Goal: Transaction & Acquisition: Purchase product/service

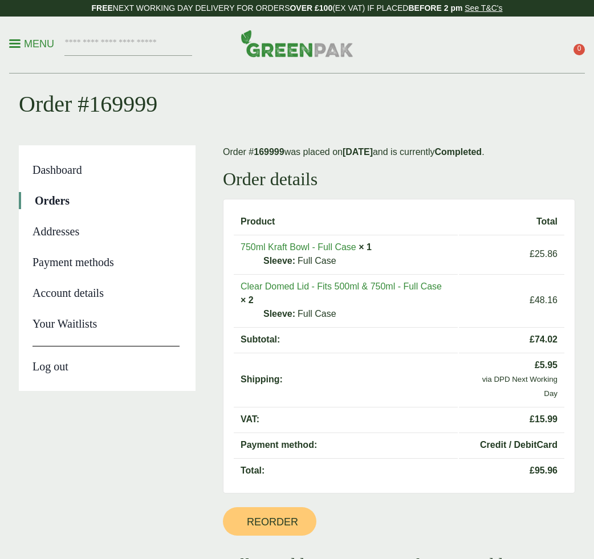
scroll to position [24, 0]
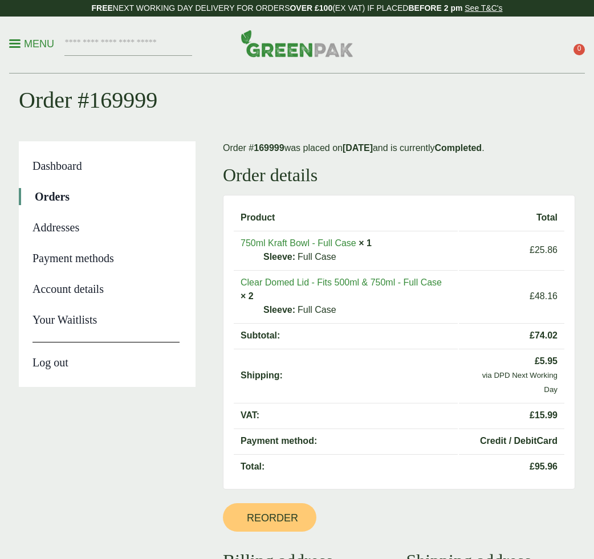
click at [347, 279] on link "Clear Domed Lid - Fits 500ml & 750ml - Full Case" at bounding box center [341, 283] width 201 height 10
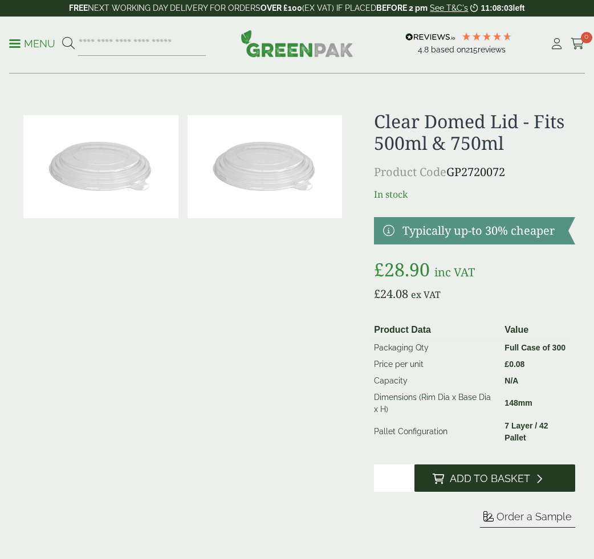
click at [450, 481] on span "Add to Basket" at bounding box center [490, 479] width 80 height 13
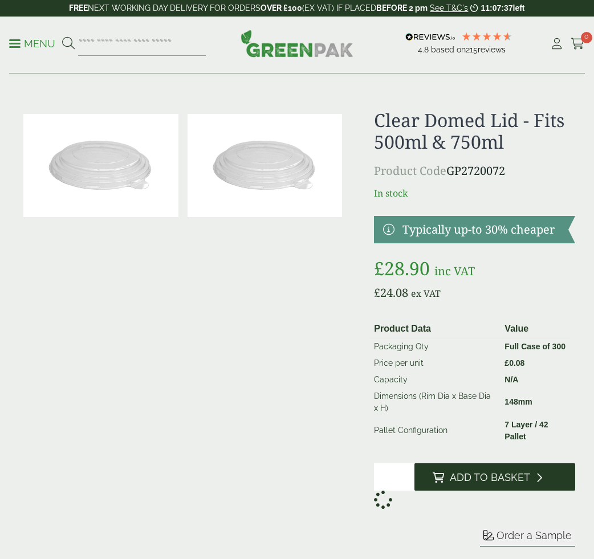
scroll to position [3, 0]
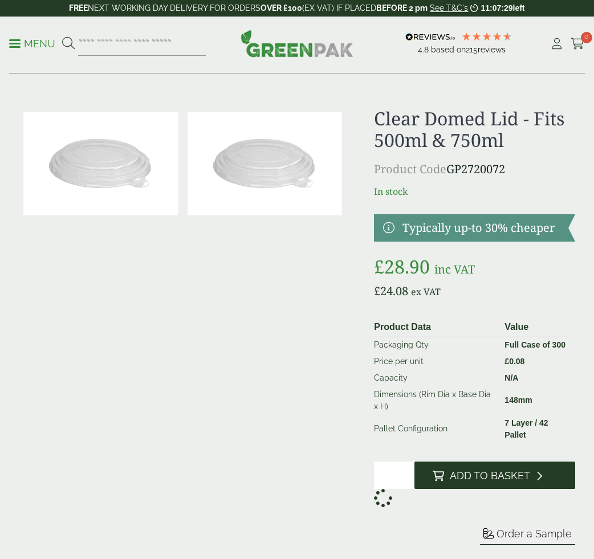
click at [465, 471] on span "Add to Basket" at bounding box center [490, 476] width 80 height 13
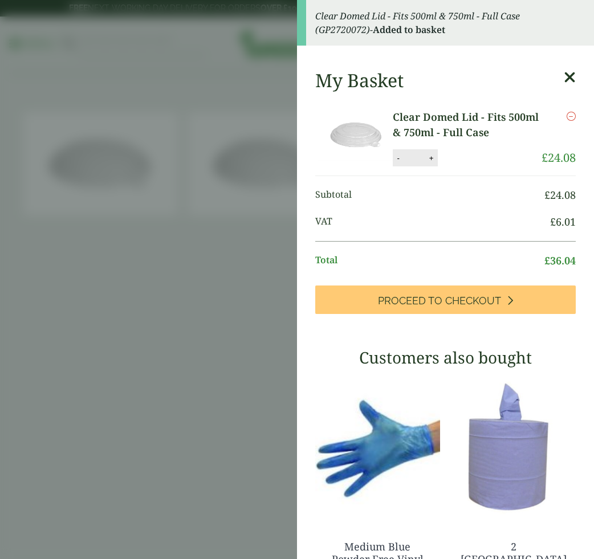
click at [231, 239] on aside "Clear Domed Lid - Fits 500ml & 750ml - Full Case (GP2720072) - Added to basket …" at bounding box center [297, 279] width 594 height 559
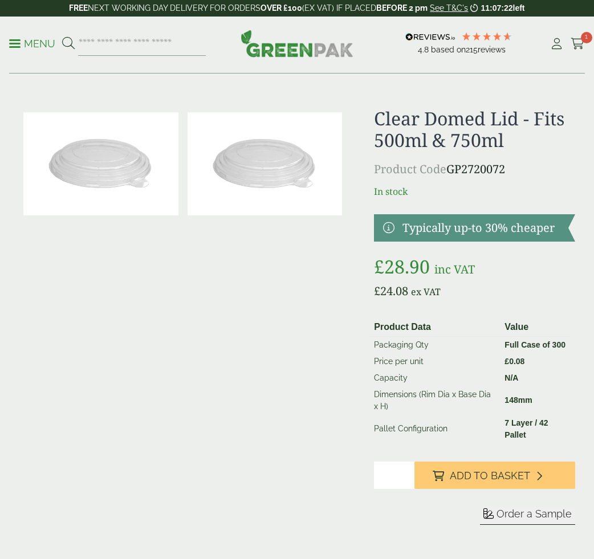
click at [23, 45] on p "Menu" at bounding box center [32, 44] width 46 height 14
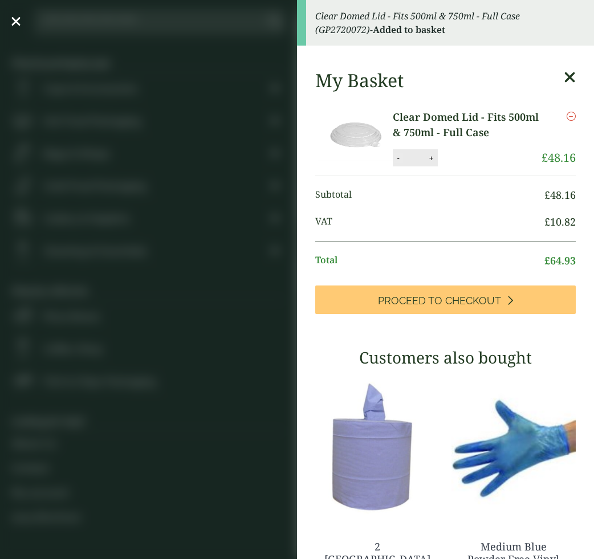
click at [403, 158] on button "-" at bounding box center [397, 158] width 9 height 10
type input "*"
click at [457, 150] on button "Update" at bounding box center [462, 158] width 57 height 17
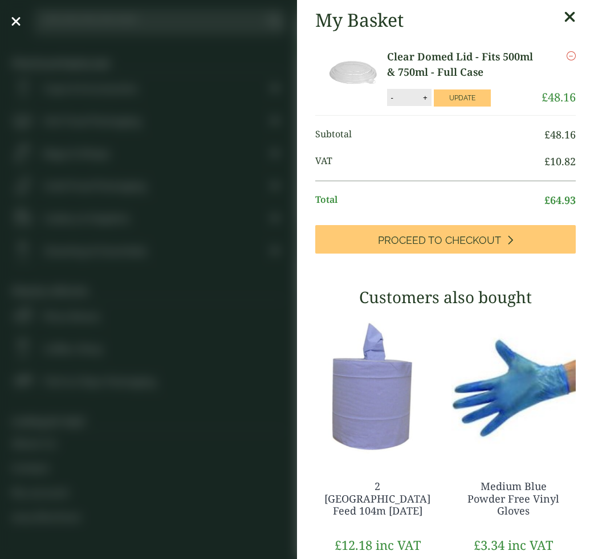
click at [209, 173] on aside "My Basket Clear Domed Lid - Fits 500ml & 750ml - Full Case Clear Domed Lid - Fi…" at bounding box center [297, 279] width 594 height 559
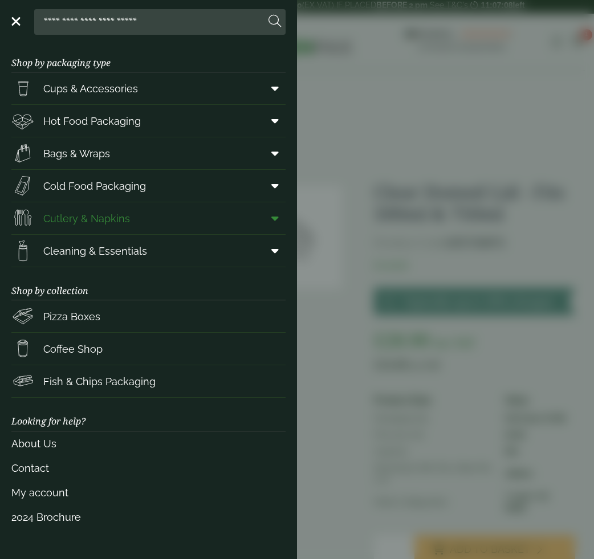
click at [85, 221] on span "Cutlery & Napkins" at bounding box center [86, 218] width 87 height 15
click at [276, 222] on icon at bounding box center [274, 218] width 7 height 11
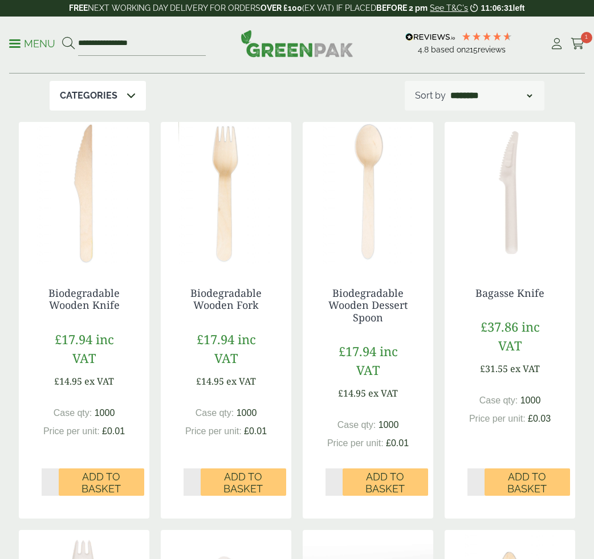
scroll to position [213, 0]
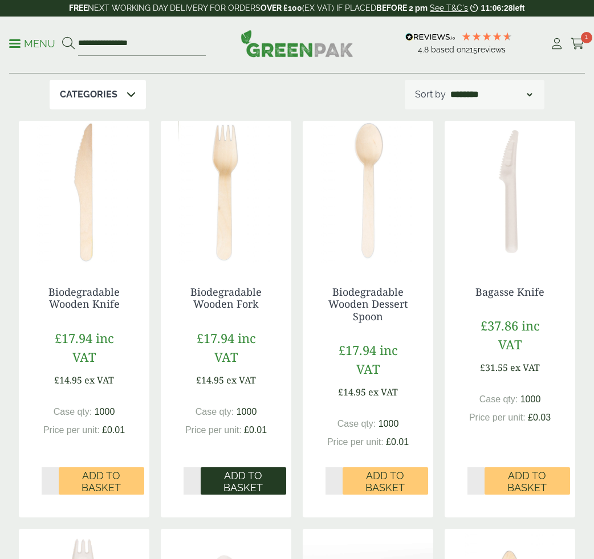
click at [234, 470] on span "Add to Basket" at bounding box center [244, 482] width 70 height 25
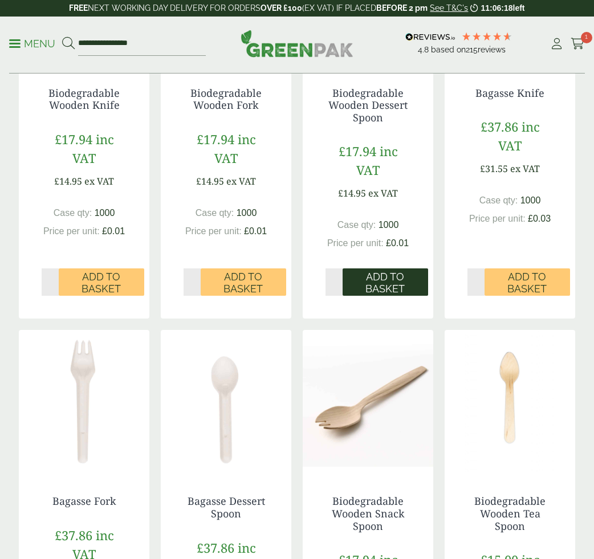
scroll to position [413, 0]
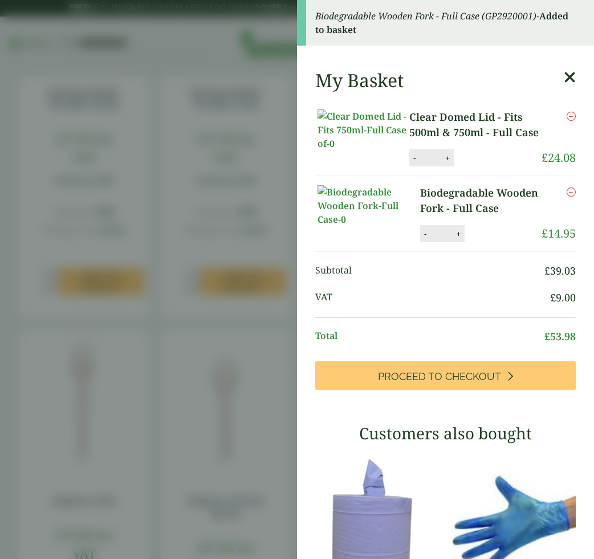
click at [248, 330] on aside "Biodegradable Wooden Fork - Full Case (GP2920001) - Added to basket My Basket C…" at bounding box center [297, 279] width 594 height 559
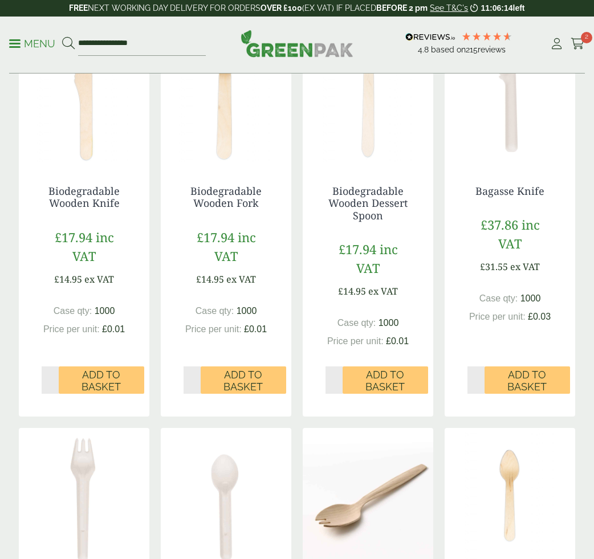
scroll to position [310, 0]
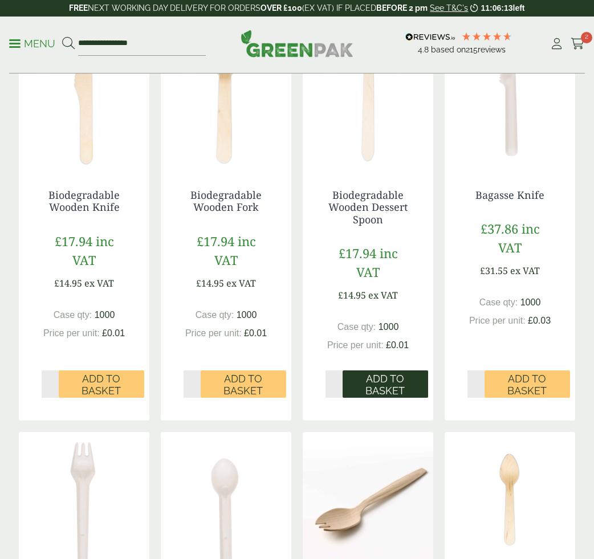
click at [373, 373] on span "Add to Basket" at bounding box center [386, 385] width 70 height 25
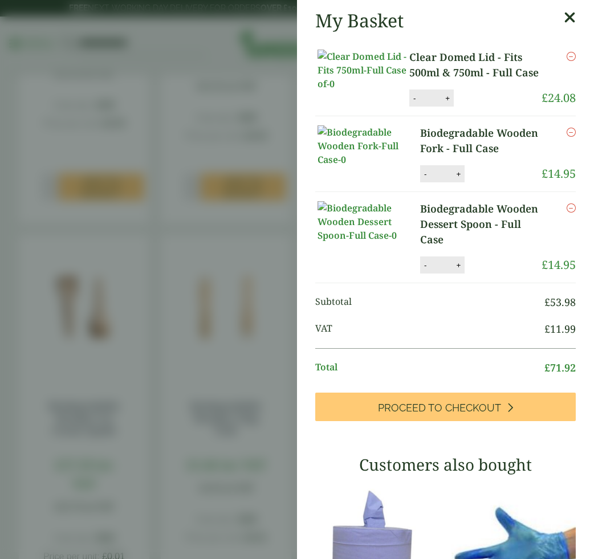
scroll to position [0, 0]
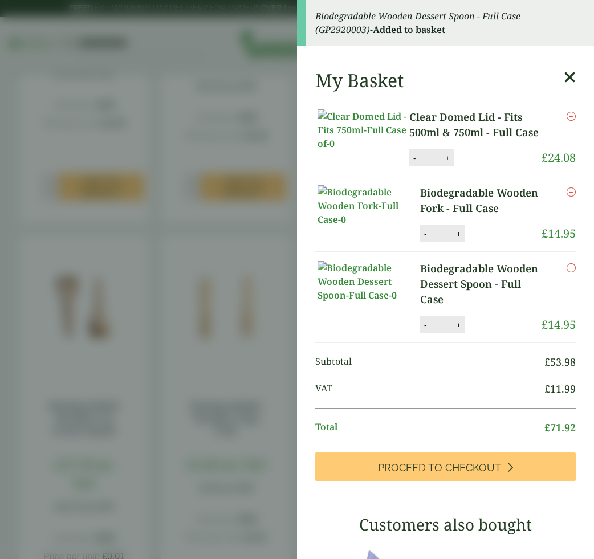
click at [253, 218] on aside "Biodegradable Wooden Dessert Spoon - Full Case (GP2920003) - Added to basket My…" at bounding box center [297, 279] width 594 height 559
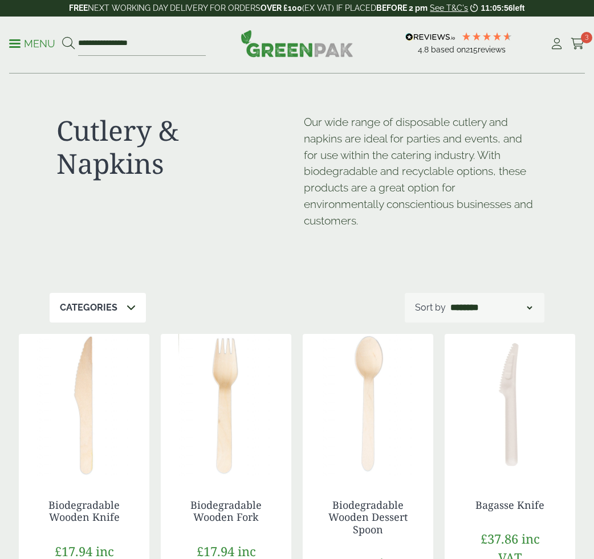
click at [36, 40] on p "Menu" at bounding box center [32, 44] width 46 height 14
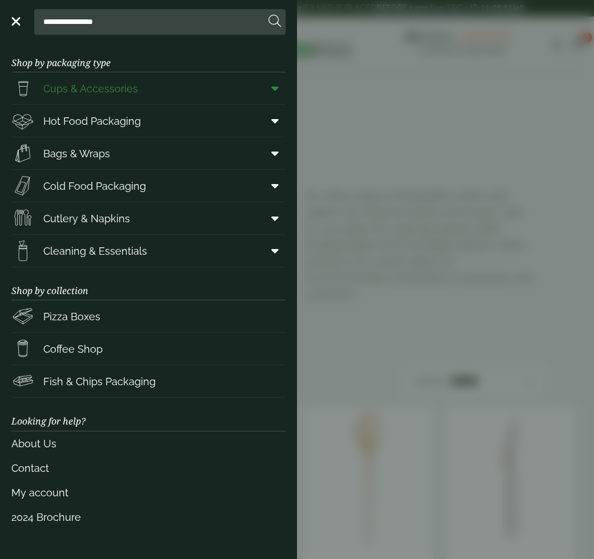
click at [109, 88] on span "Cups & Accessories" at bounding box center [90, 88] width 95 height 15
click at [278, 88] on icon at bounding box center [274, 88] width 7 height 11
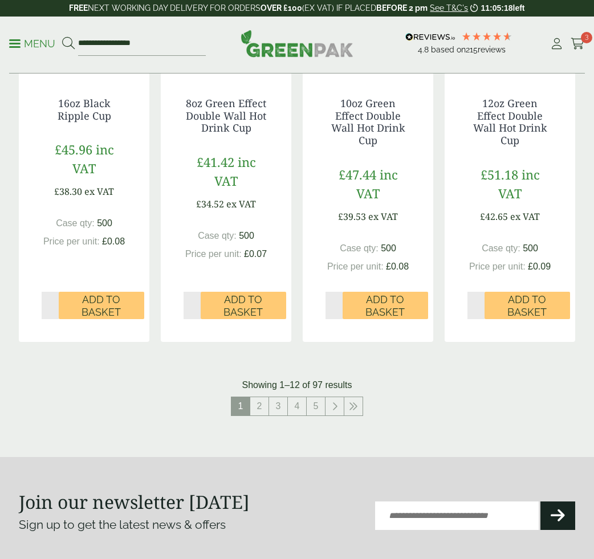
scroll to position [1160, 0]
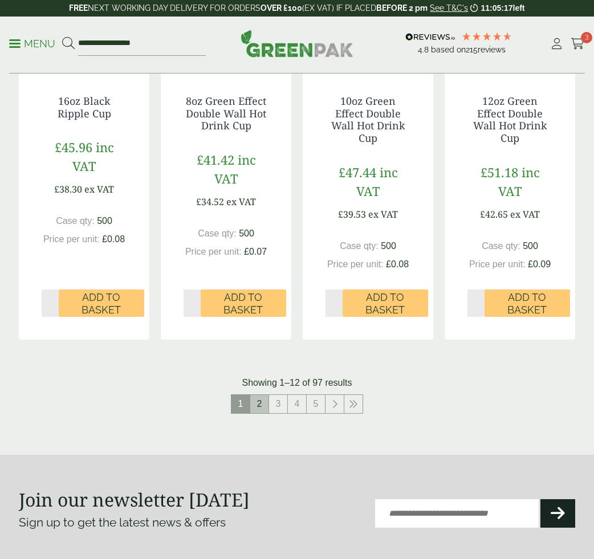
click at [261, 407] on link "2" at bounding box center [259, 404] width 18 height 18
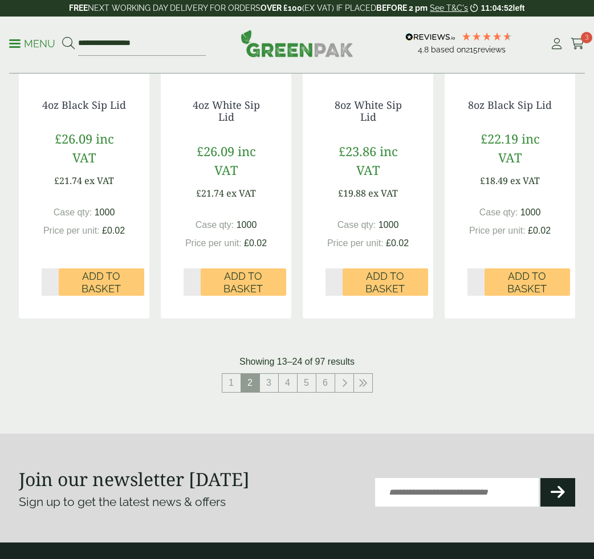
scroll to position [1203, 0]
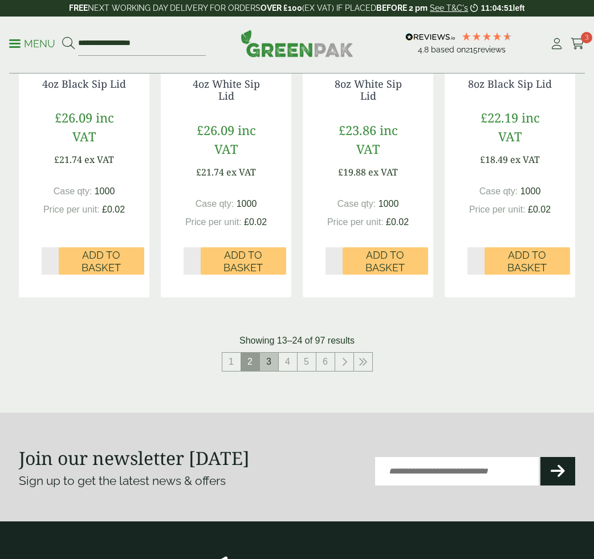
click at [268, 363] on link "3" at bounding box center [269, 362] width 18 height 18
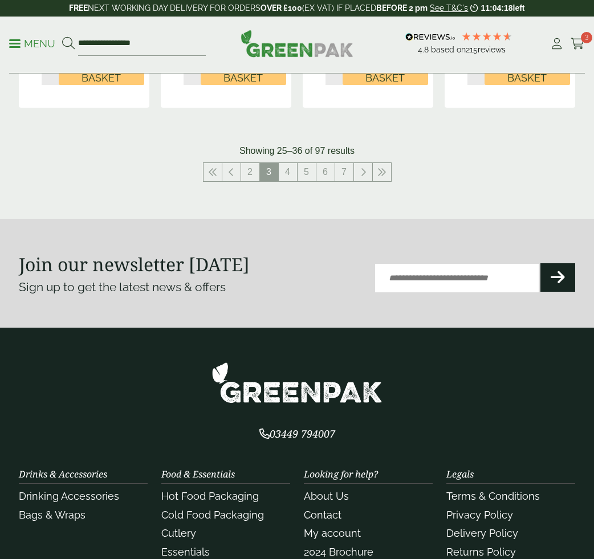
scroll to position [1361, 0]
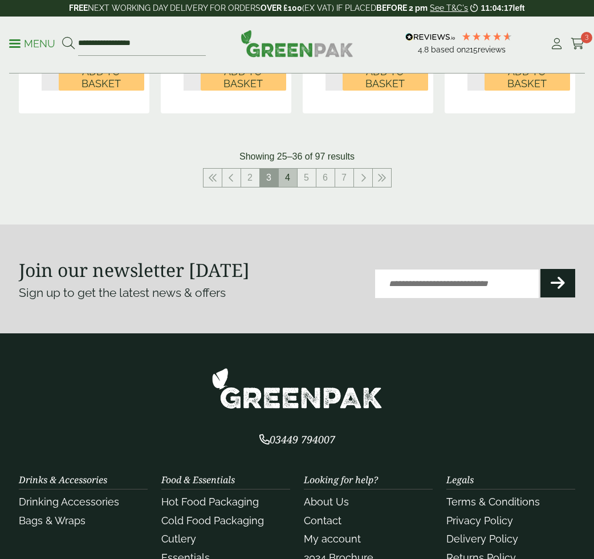
click at [288, 179] on link "4" at bounding box center [288, 178] width 18 height 18
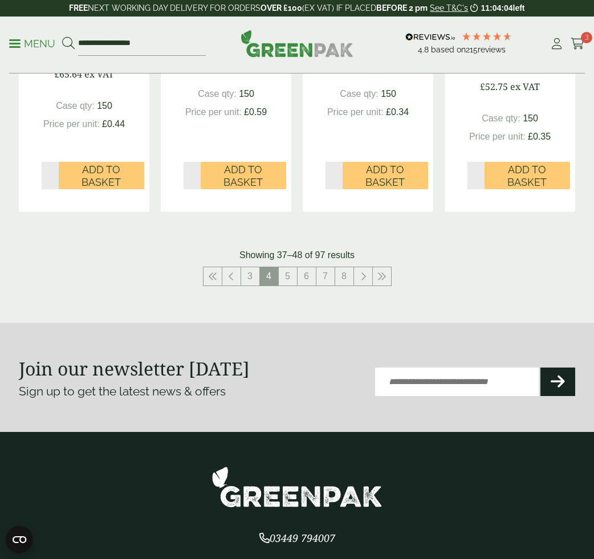
scroll to position [1352, 0]
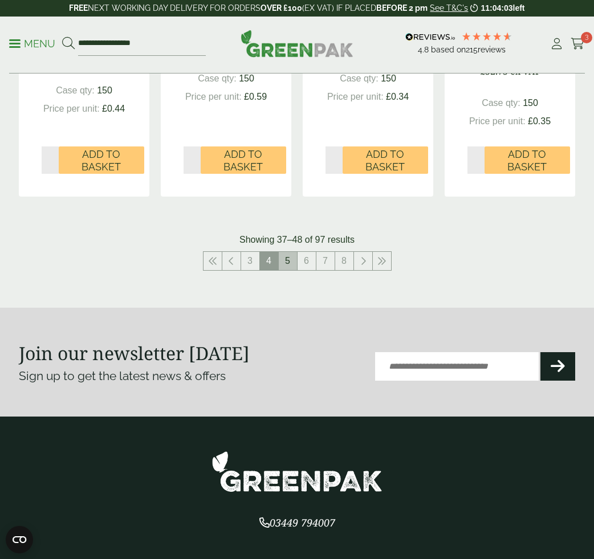
click at [290, 252] on link "5" at bounding box center [288, 261] width 18 height 18
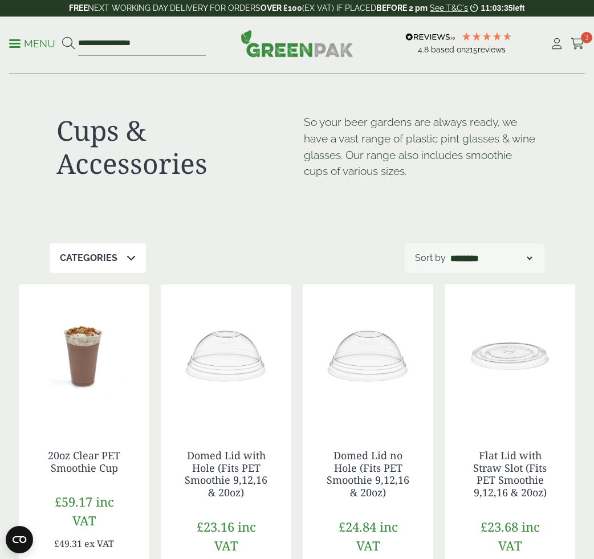
click at [29, 42] on p "Menu" at bounding box center [32, 44] width 46 height 14
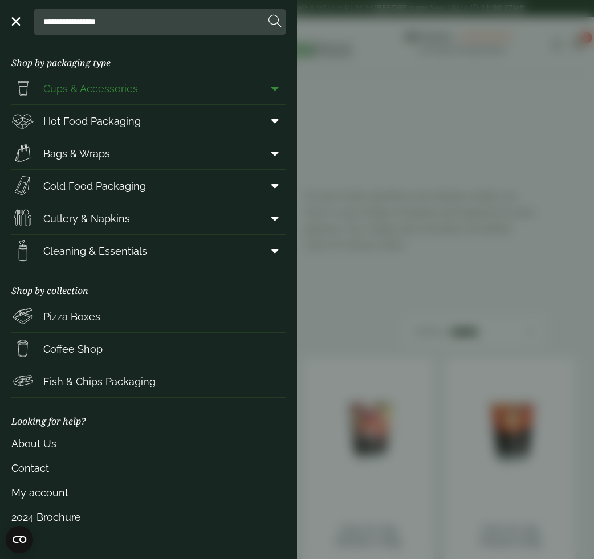
click at [134, 86] on span "Cups & Accessories" at bounding box center [90, 88] width 95 height 15
click at [278, 90] on icon at bounding box center [274, 88] width 7 height 11
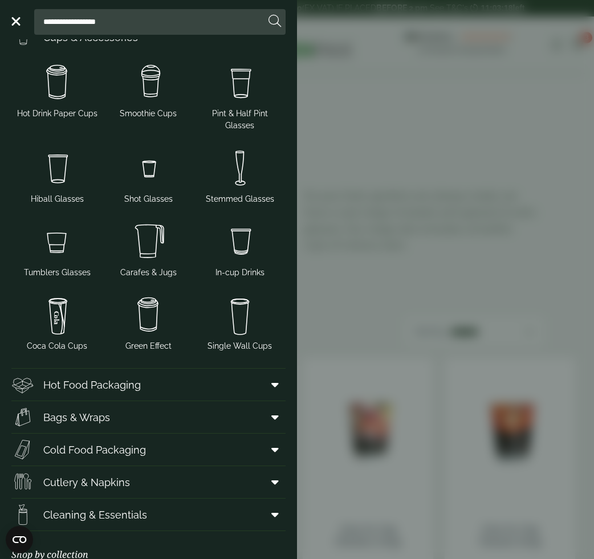
scroll to position [47, 0]
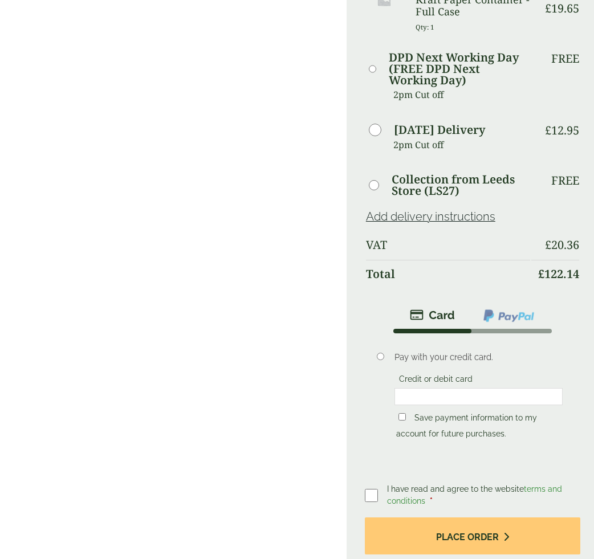
scroll to position [527, 0]
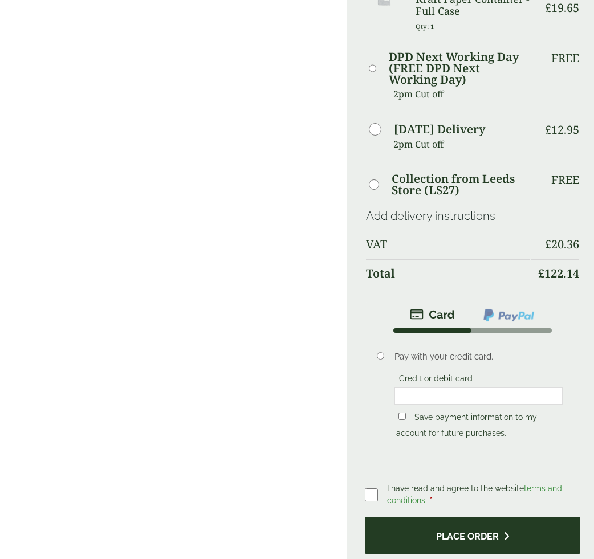
click at [413, 517] on button "Place order" at bounding box center [473, 535] width 216 height 37
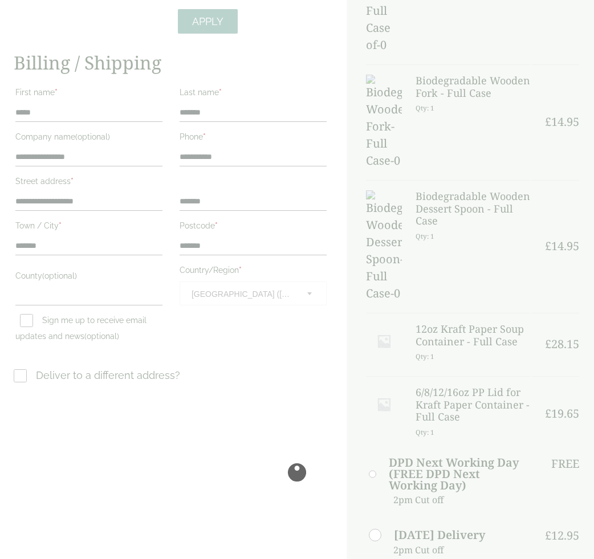
scroll to position [0, 0]
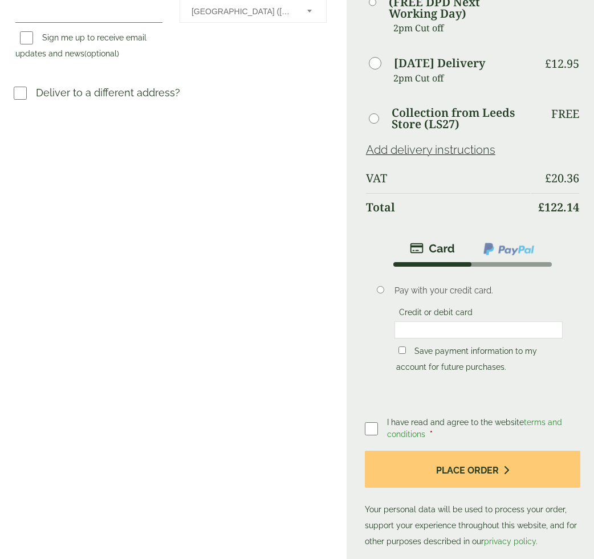
scroll to position [420, 0]
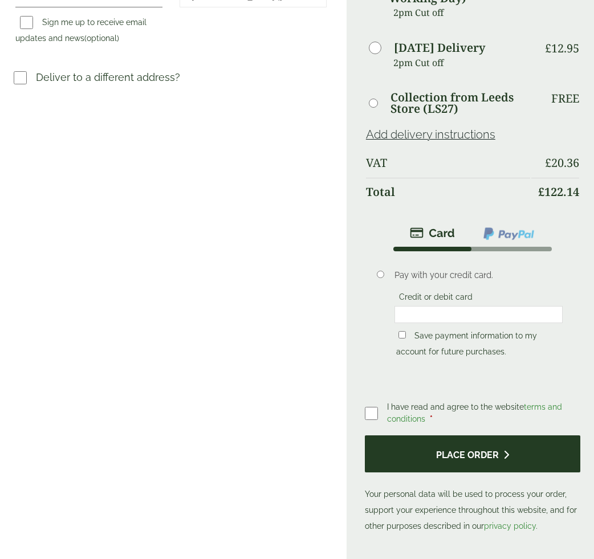
click at [470, 453] on button "Place order" at bounding box center [473, 454] width 216 height 37
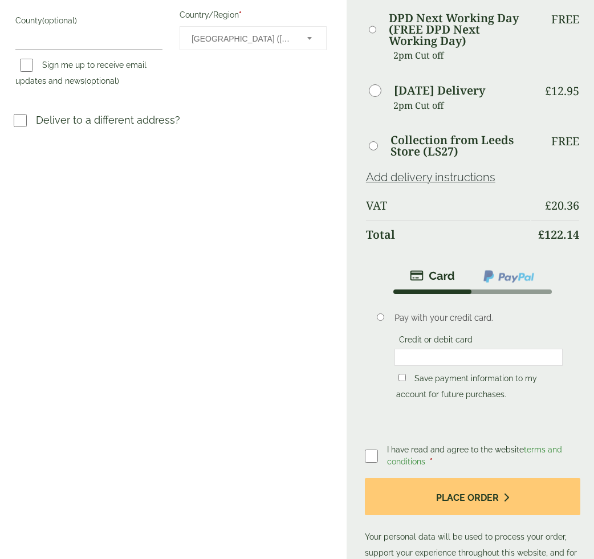
scroll to position [378, 0]
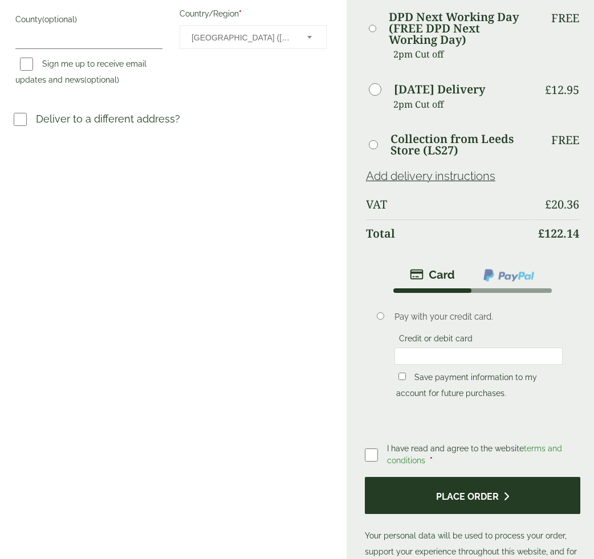
click at [428, 501] on button "Place order" at bounding box center [473, 495] width 216 height 37
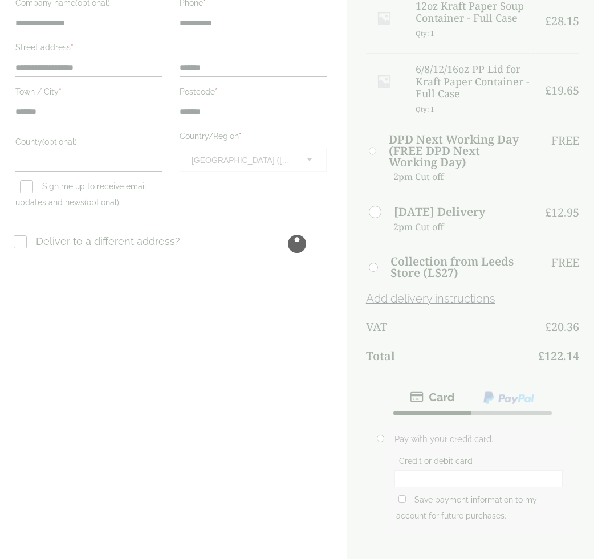
scroll to position [258, 0]
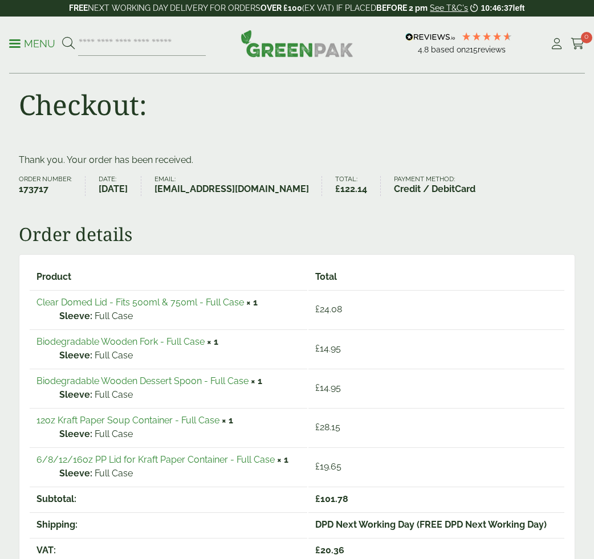
scroll to position [5, 0]
